Goal: Information Seeking & Learning: Learn about a topic

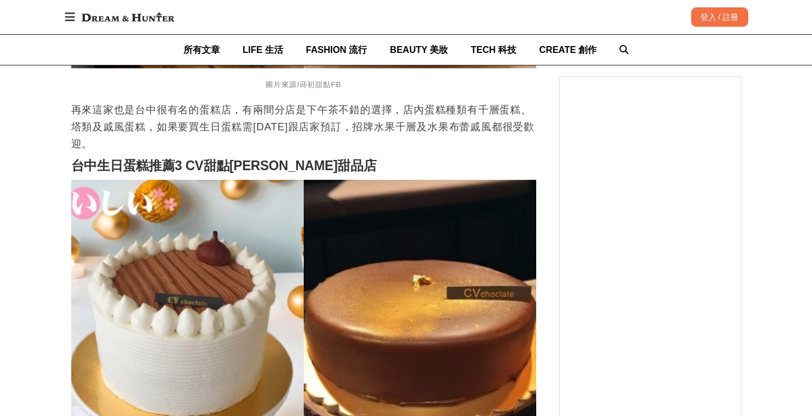
scroll to position [1538, 0]
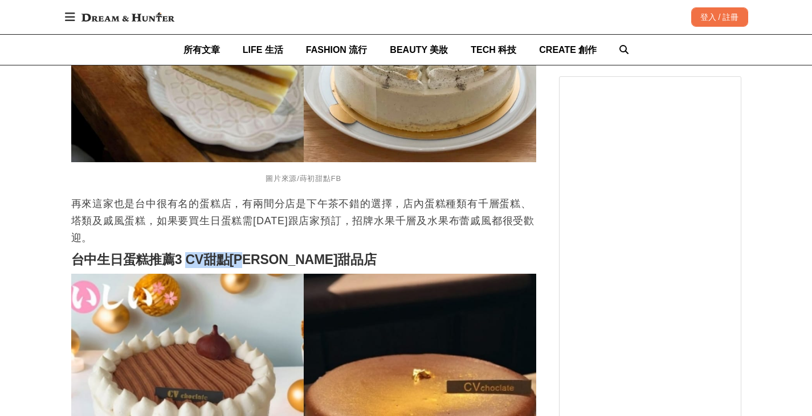
drag, startPoint x: 187, startPoint y: 245, endPoint x: 253, endPoint y: 247, distance: 66.1
click at [253, 252] on strong "台中生日蛋糕推薦3 CV甜點[PERSON_NAME]甜品店" at bounding box center [223, 259] width 305 height 15
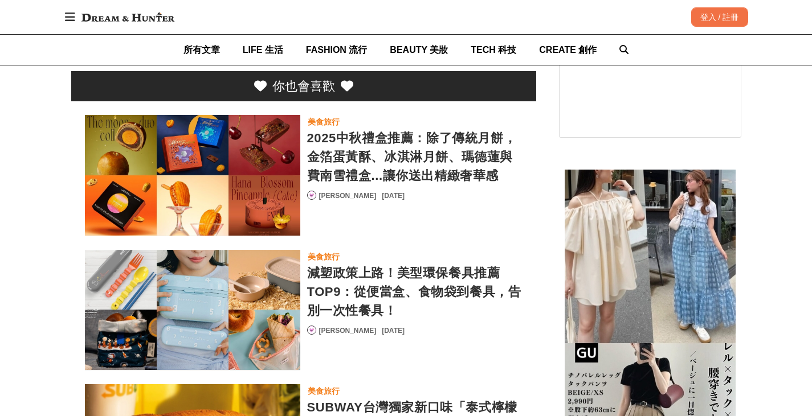
scroll to position [3702, 0]
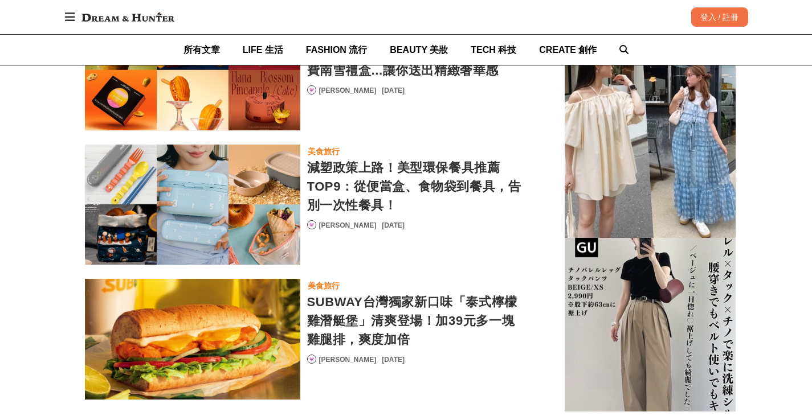
click at [462, 166] on div "減塑政策上路！美型環保餐具推薦TOP9：從便當盒、食物袋到餐具，告別一次性餐具！" at bounding box center [414, 186] width 215 height 56
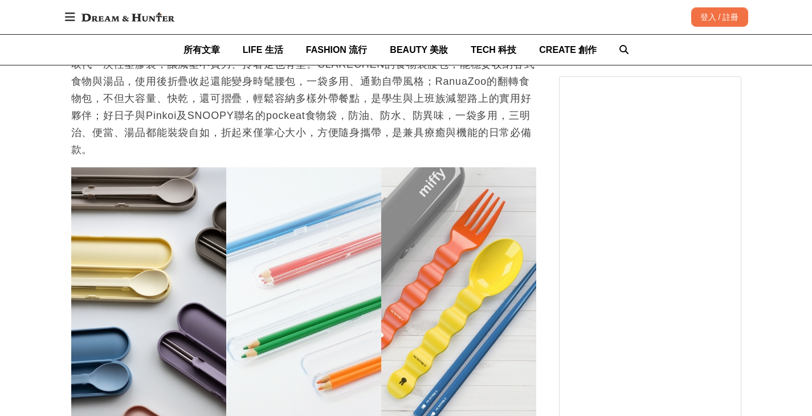
scroll to position [0, 929]
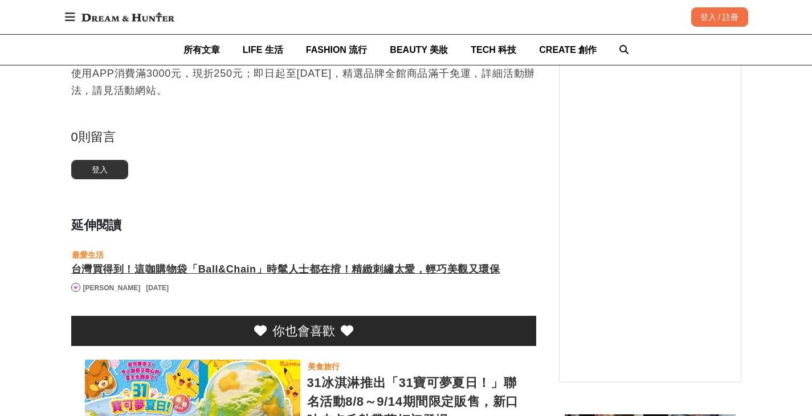
click at [307, 262] on div "台灣買得到！這咖購物袋「Ball&Chain」時髦人士都在揹！精緻刺繡太愛，輕巧美觀又環保" at bounding box center [303, 269] width 465 height 15
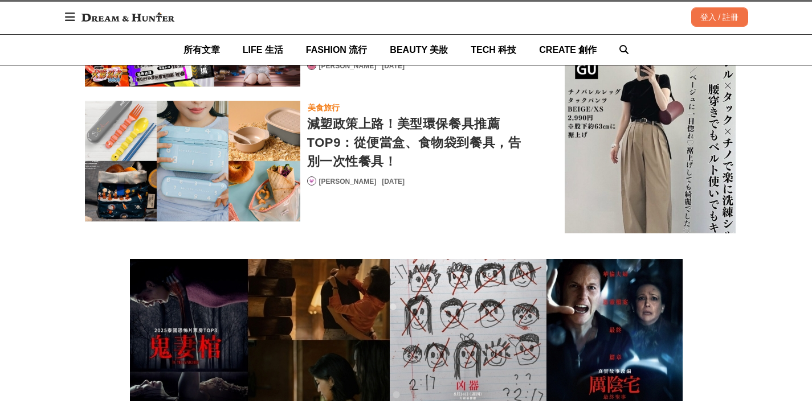
scroll to position [4727, 0]
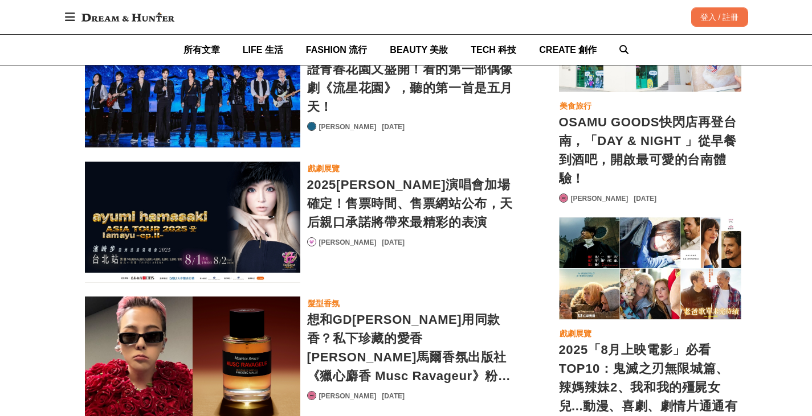
scroll to position [0, 465]
